Goal: Entertainment & Leisure: Consume media (video, audio)

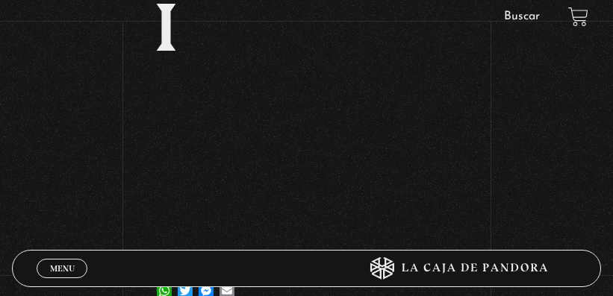
scroll to position [395, 0]
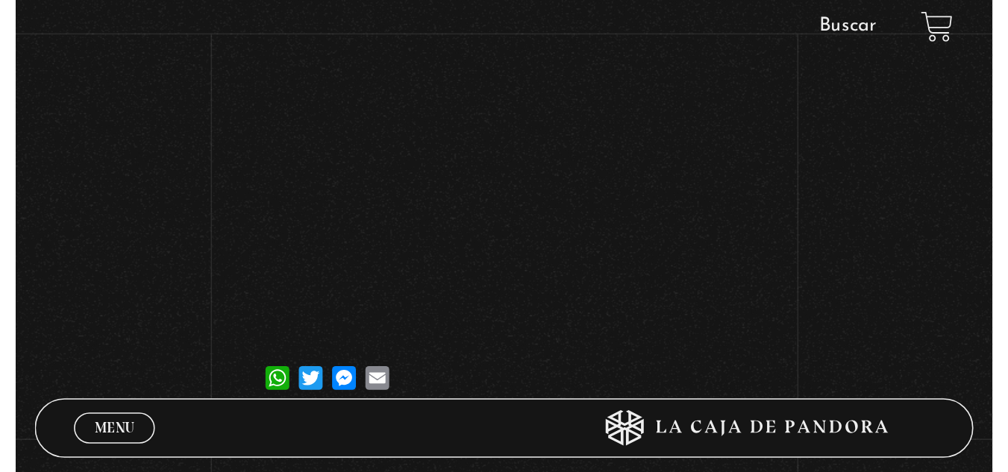
scroll to position [369, 0]
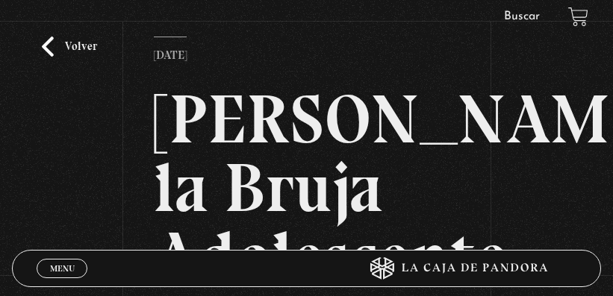
scroll to position [0, 0]
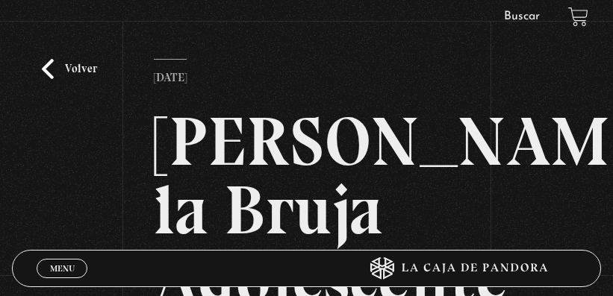
click at [67, 275] on link "Menu Cerrar" at bounding box center [62, 268] width 51 height 19
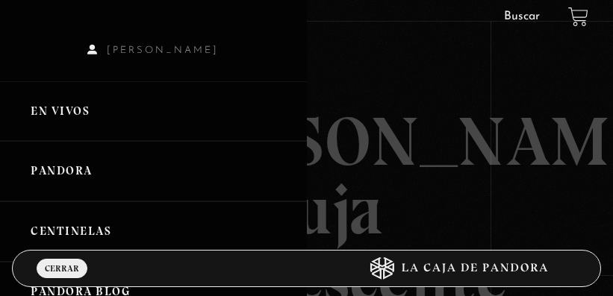
click at [83, 177] on link "Pandora" at bounding box center [153, 171] width 307 height 60
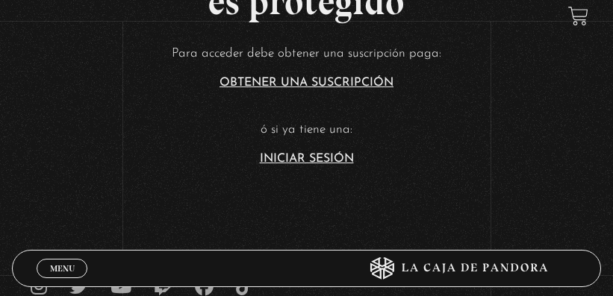
scroll to position [373, 0]
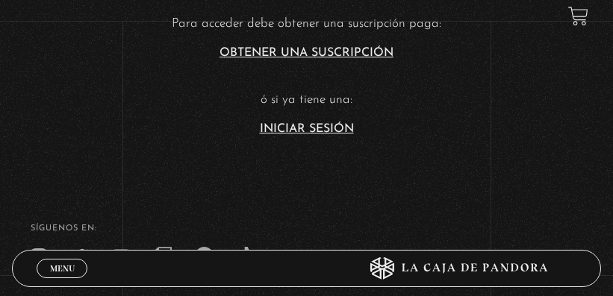
click at [328, 127] on link "Iniciar Sesión" at bounding box center [307, 129] width 94 height 12
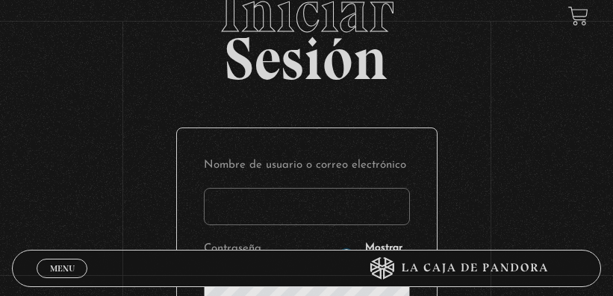
scroll to position [75, 0]
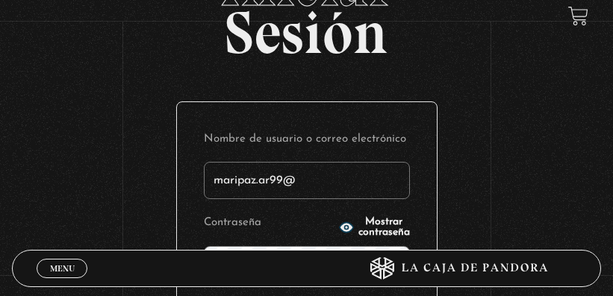
type input "maripaz.ar99@"
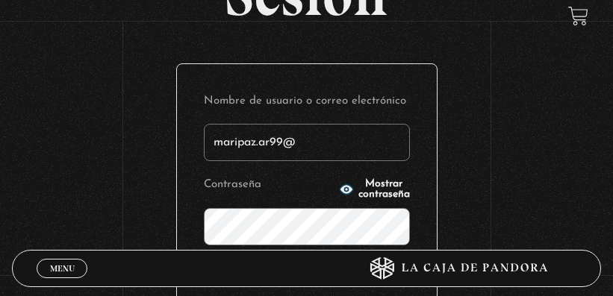
scroll to position [149, 0]
